Goal: Task Accomplishment & Management: Complete application form

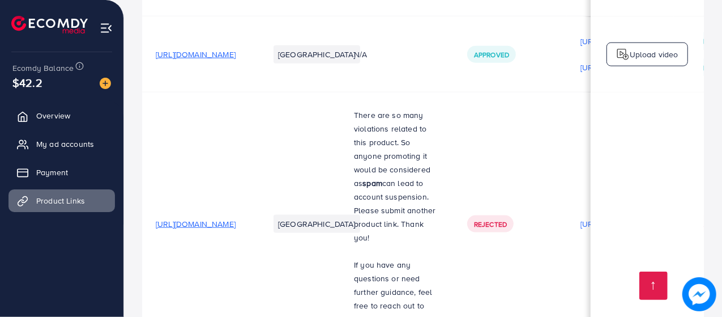
scroll to position [803, 0]
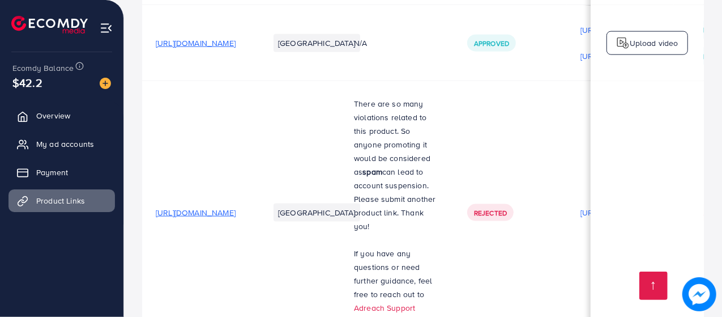
click at [236, 207] on span "[URL][DOMAIN_NAME]" at bounding box center [196, 212] width 80 height 11
click at [415, 302] on link "Adreach Support" at bounding box center [384, 307] width 61 height 11
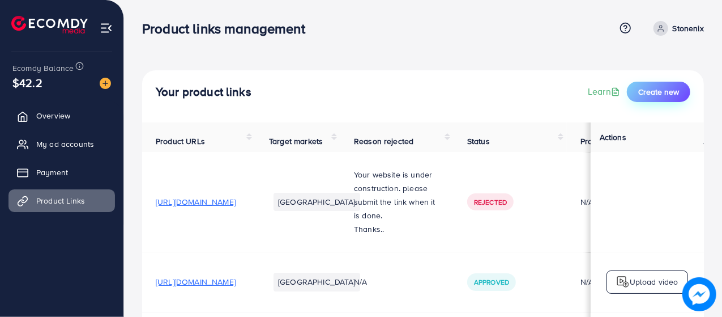
click at [649, 93] on span "Create new" at bounding box center [658, 91] width 41 height 11
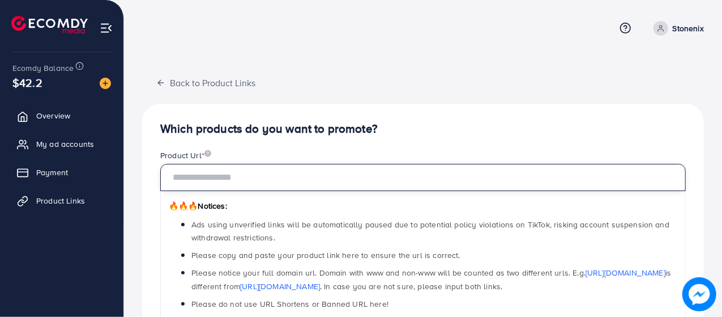
click at [324, 190] on input "text" at bounding box center [422, 177] width 525 height 27
paste input "**********"
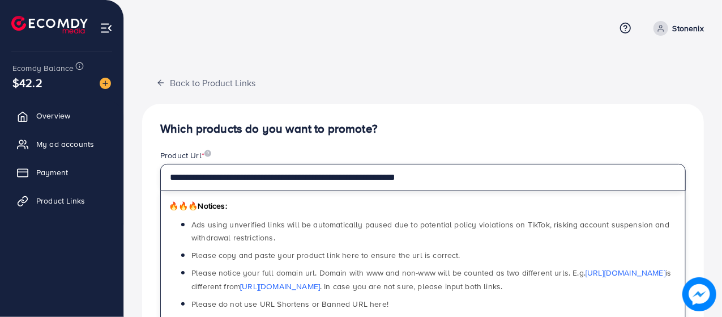
type input "**********"
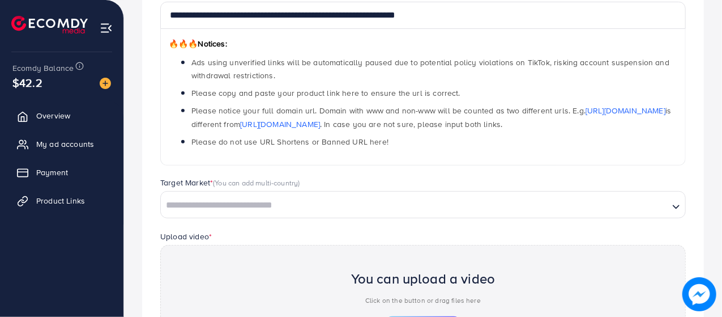
scroll to position [318, 0]
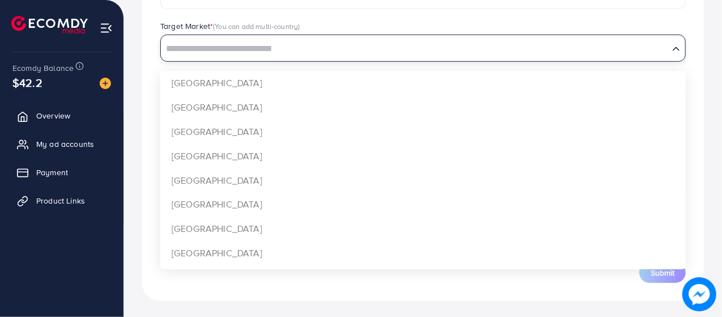
click at [236, 40] on input "Search for option" at bounding box center [415, 49] width 506 height 18
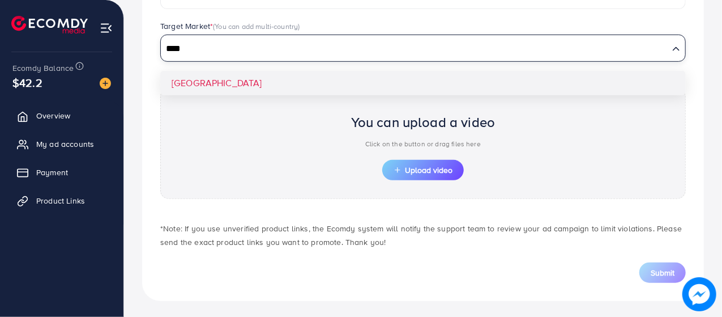
type input "****"
click at [219, 70] on div "Target Market * (You can add multi-country) Loading... Pakistan" at bounding box center [423, 46] width 544 height 53
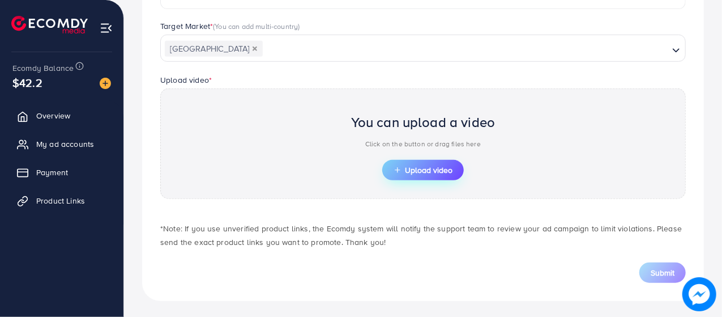
click at [420, 166] on span "Upload video" at bounding box center [423, 170] width 59 height 8
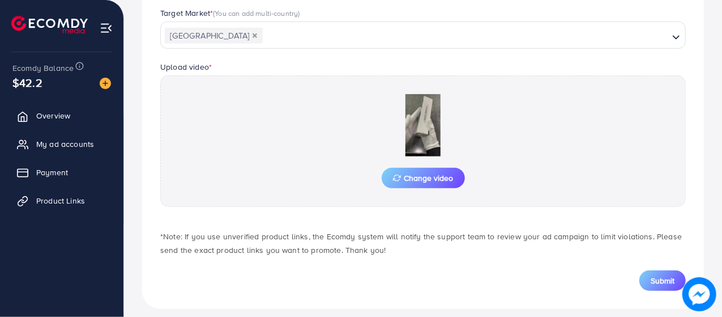
scroll to position [331, 0]
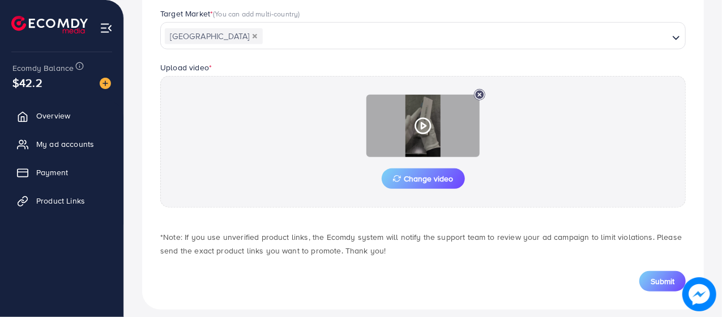
click at [476, 92] on icon at bounding box center [479, 94] width 11 height 11
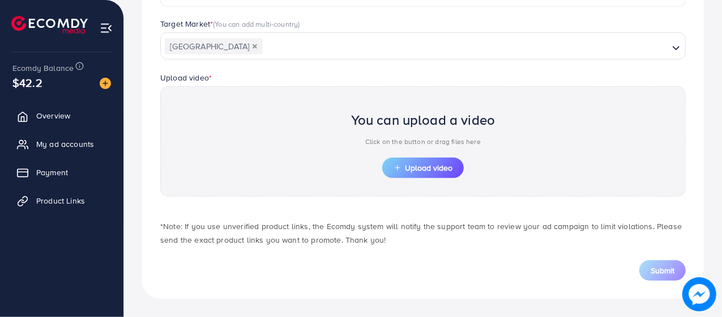
scroll to position [318, 0]
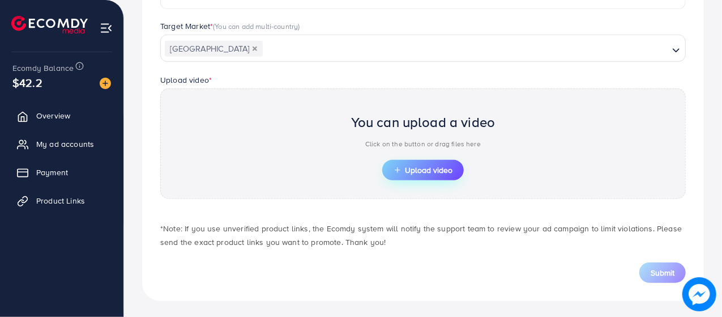
click at [414, 169] on span "Upload video" at bounding box center [423, 170] width 59 height 8
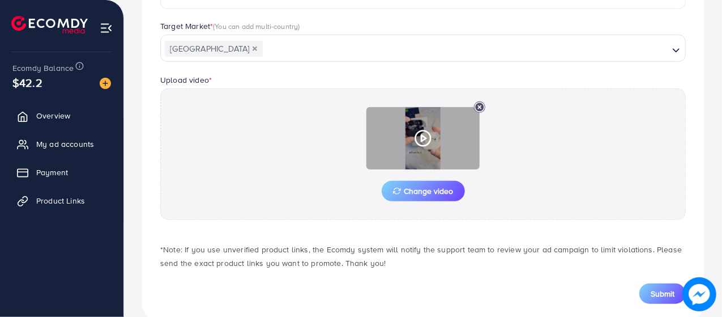
click at [422, 131] on circle at bounding box center [423, 138] width 15 height 15
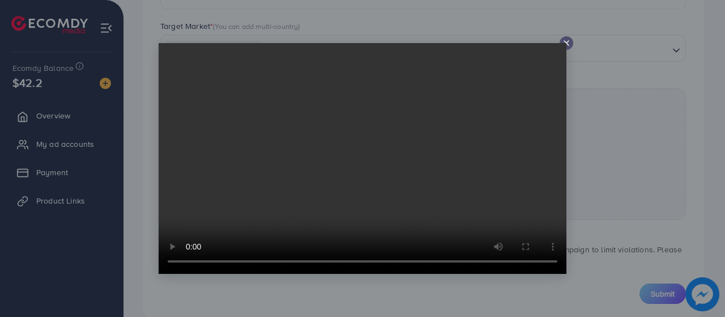
click at [570, 39] on icon at bounding box center [566, 43] width 9 height 9
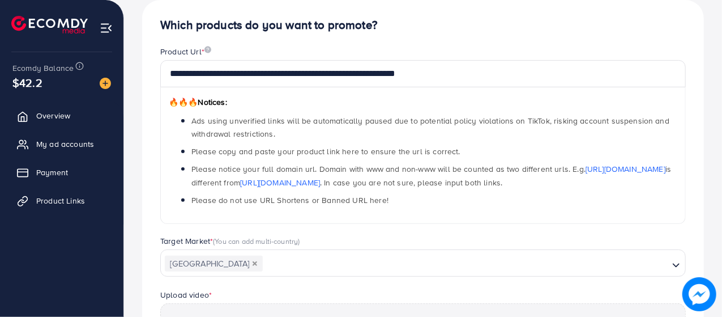
scroll to position [340, 0]
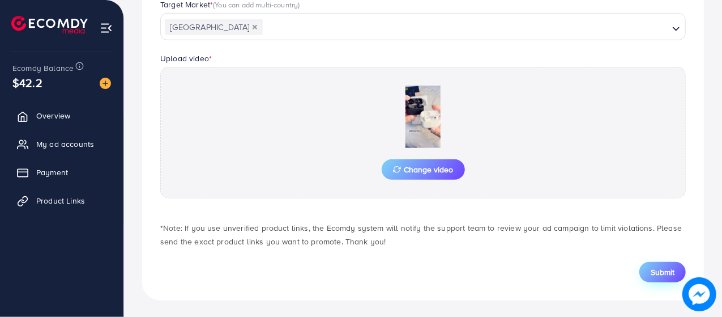
click at [651, 268] on span "Submit" at bounding box center [663, 271] width 24 height 11
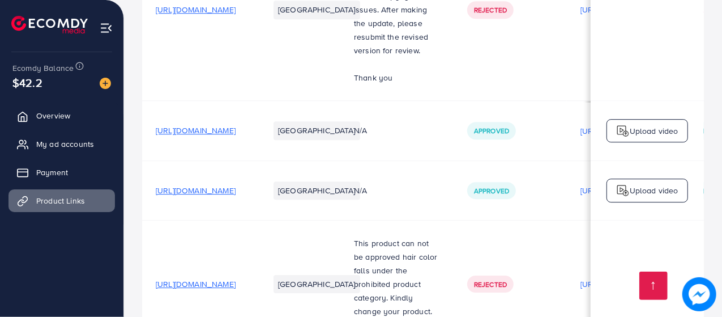
scroll to position [1928, 0]
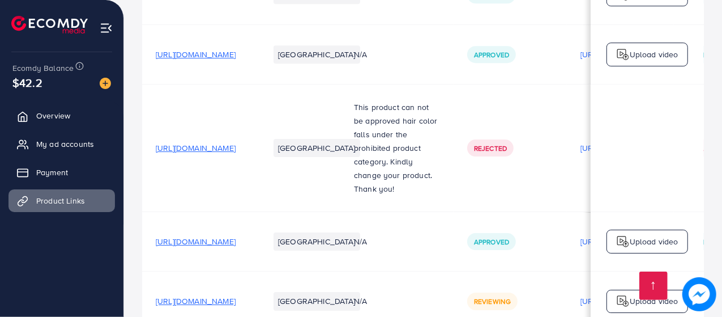
click at [236, 295] on span "[URL][DOMAIN_NAME]" at bounding box center [196, 300] width 80 height 11
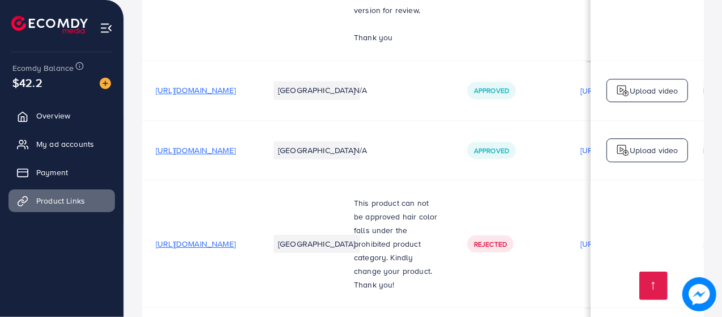
scroll to position [1747, 0]
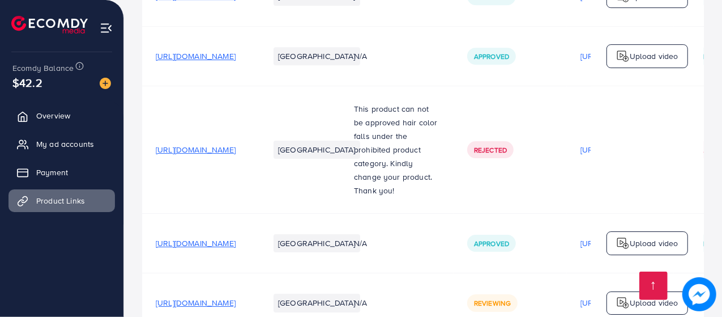
scroll to position [1924, 0]
